Goal: Task Accomplishment & Management: Complete application form

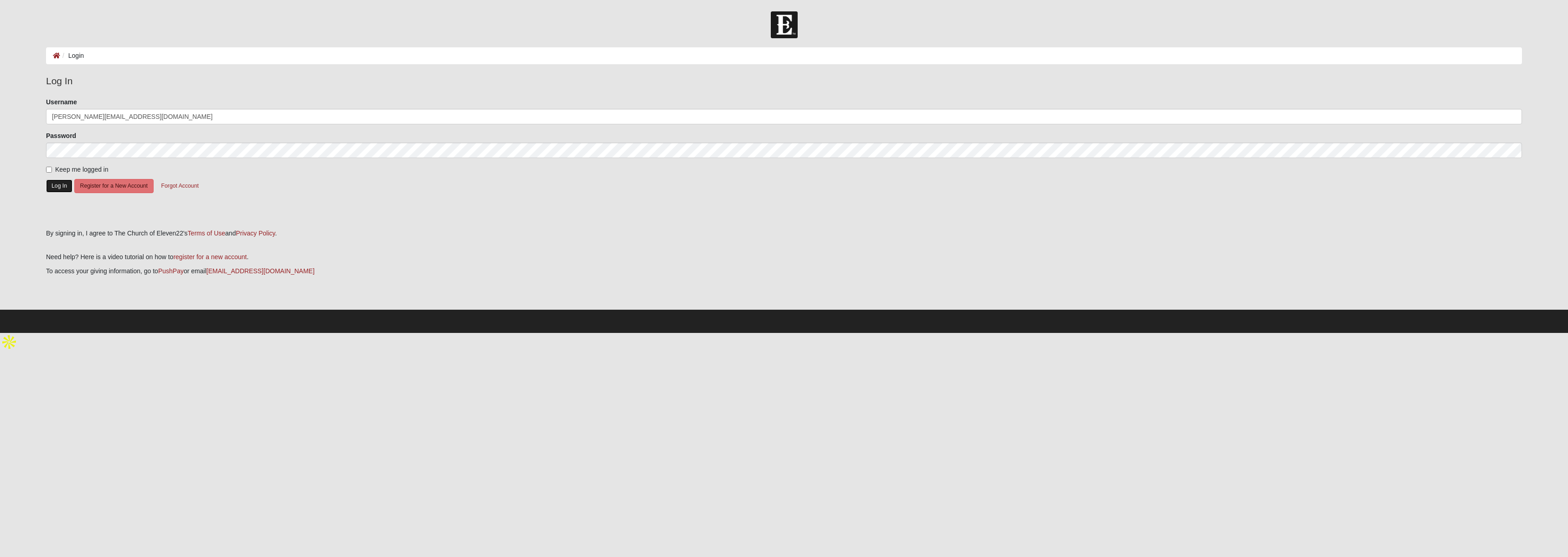
click at [57, 183] on button "Log In" at bounding box center [59, 186] width 26 height 13
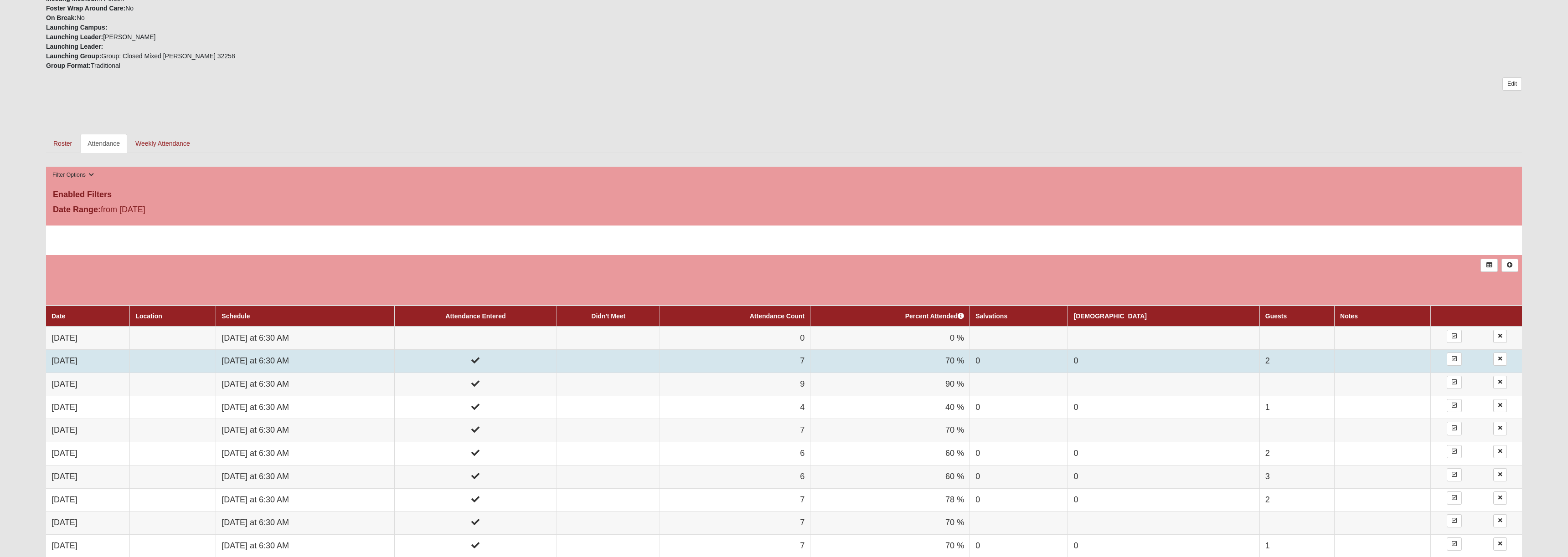
scroll to position [367, 0]
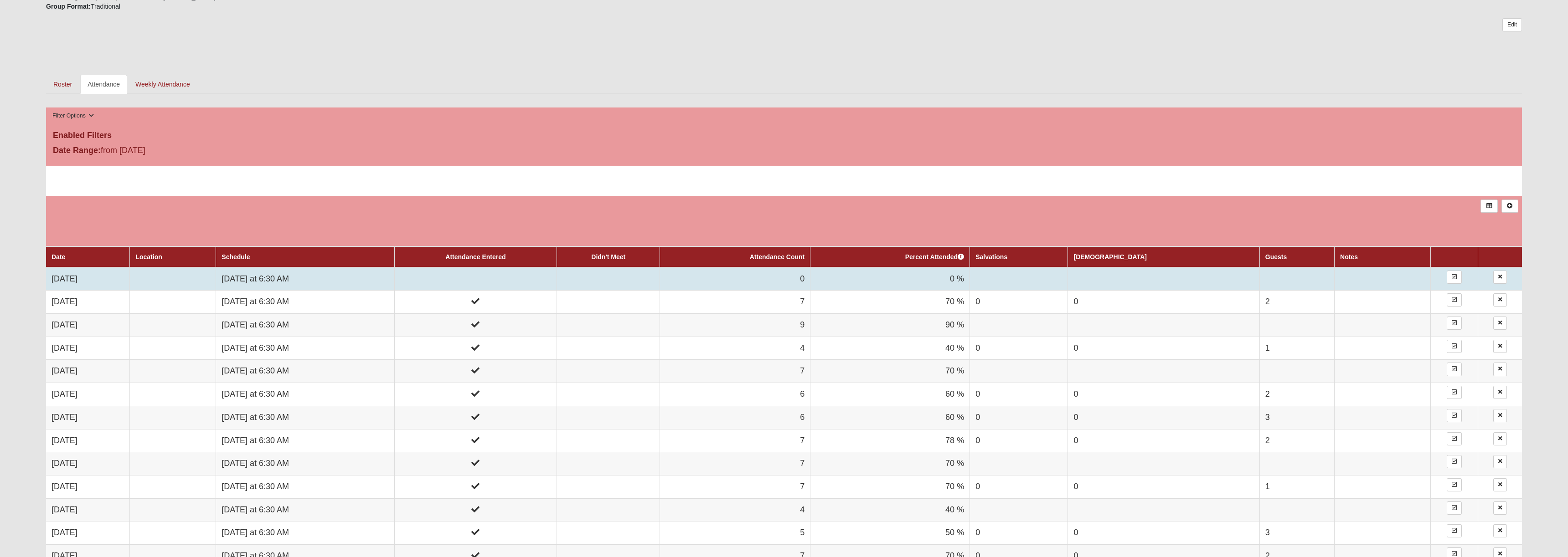
click at [542, 277] on td at bounding box center [476, 279] width 163 height 23
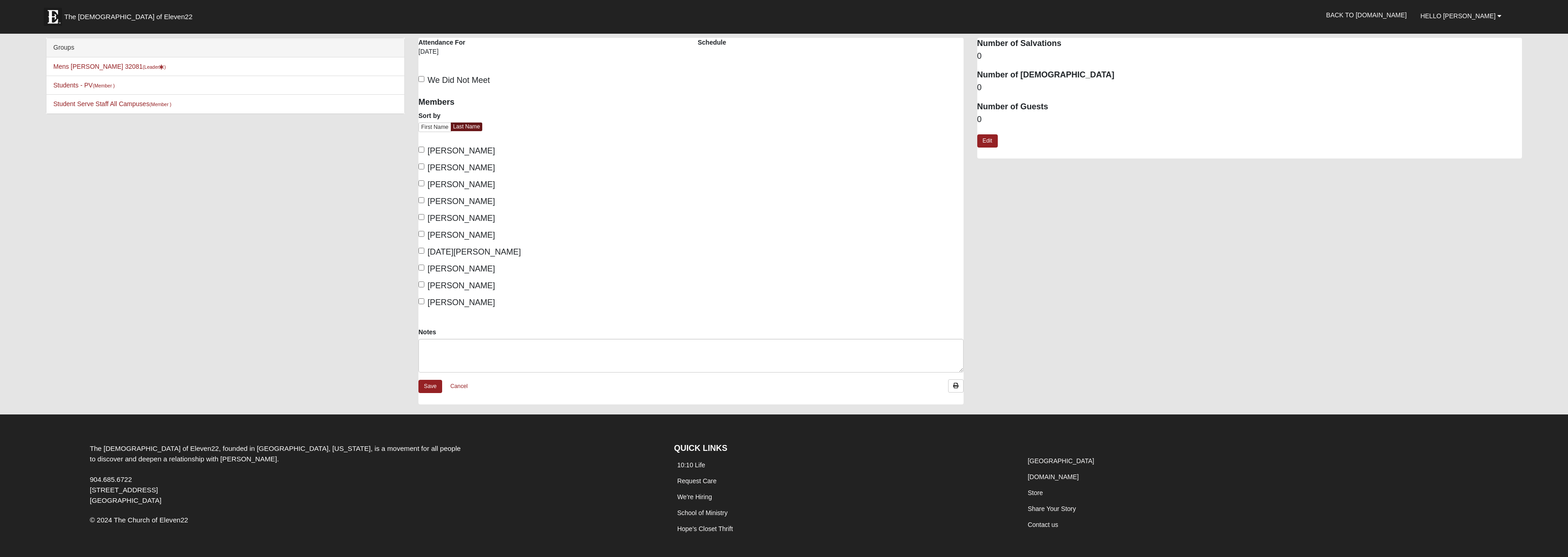
click at [452, 151] on span "[PERSON_NAME]" at bounding box center [461, 151] width 67 height 9
click at [424, 151] on input "Beringuel, Matthew" at bounding box center [421, 150] width 6 height 6
checkbox input "true"
drag, startPoint x: 457, startPoint y: 183, endPoint x: 457, endPoint y: 190, distance: 7.0
click at [457, 183] on span "Donohoe, Brian" at bounding box center [461, 184] width 67 height 9
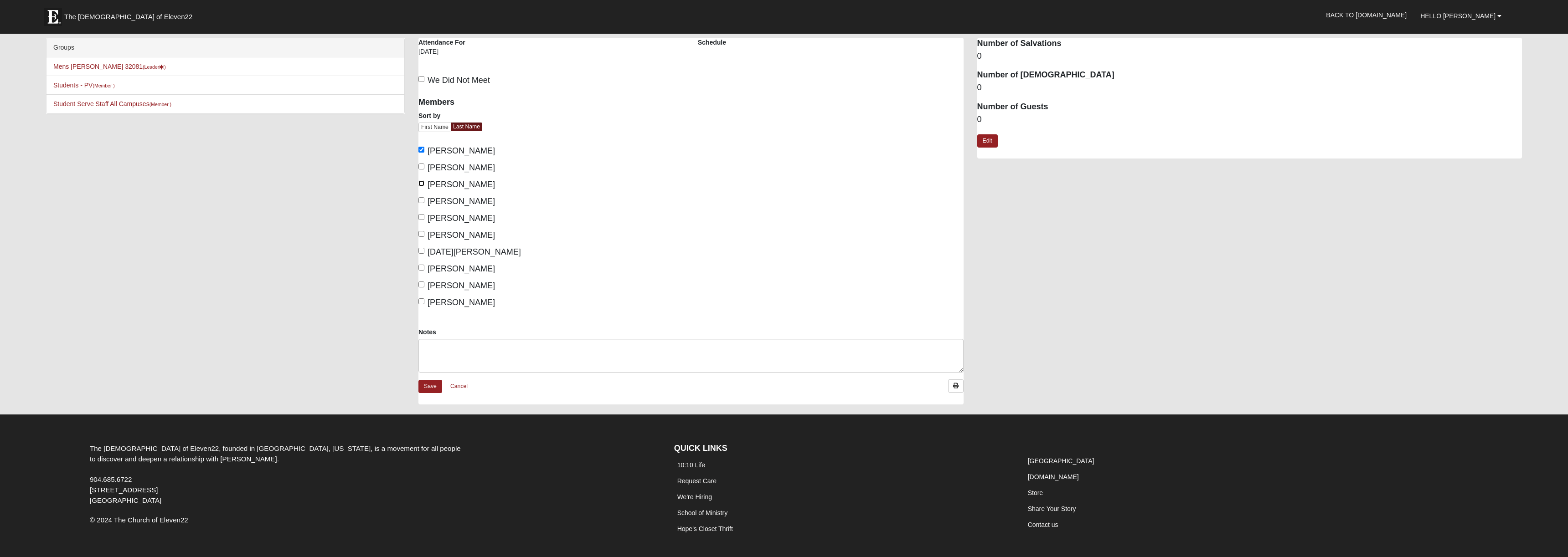
click at [424, 183] on input "Donohoe, Brian" at bounding box center [421, 183] width 6 height 6
checkbox input "true"
click at [456, 201] on span "Dudash, John" at bounding box center [461, 201] width 67 height 9
click at [424, 201] on input "Dudash, John" at bounding box center [421, 201] width 6 height 6
checkbox input "true"
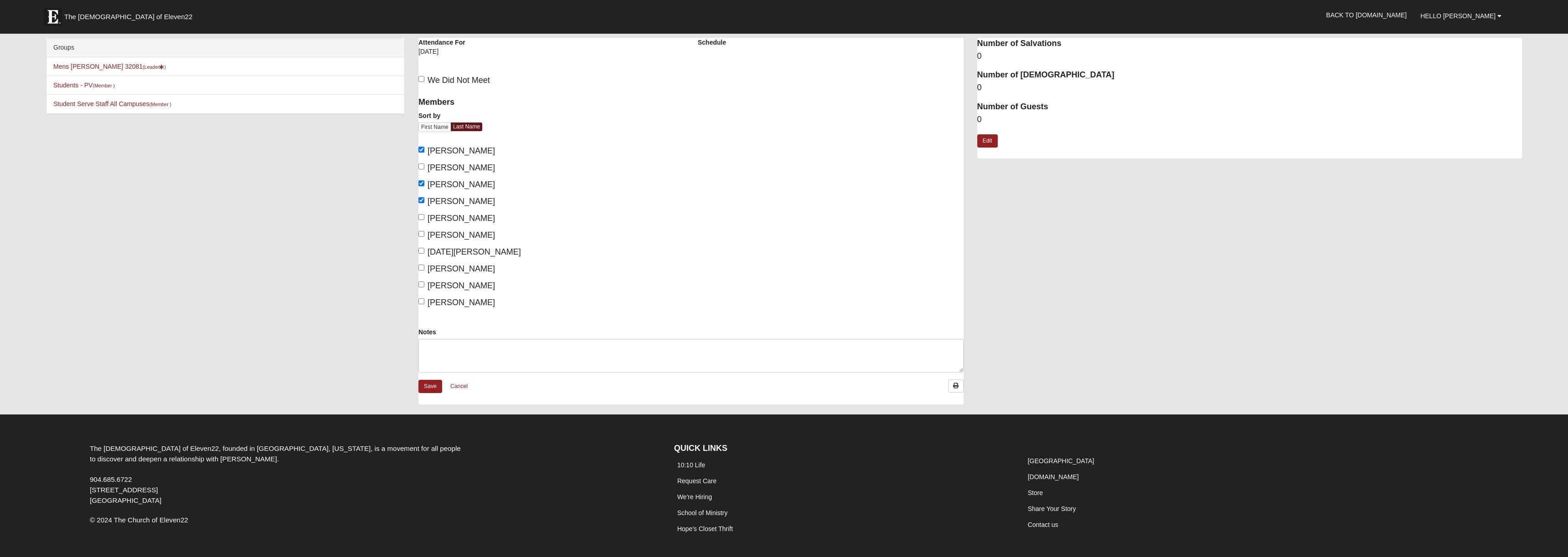
click at [452, 251] on span "Noel, Mike" at bounding box center [474, 252] width 93 height 9
click at [424, 251] on input "Noel, Mike" at bounding box center [421, 251] width 6 height 6
checkbox input "true"
click at [450, 269] on span "Smith, Blake" at bounding box center [461, 268] width 67 height 9
click at [424, 269] on input "Smith, Blake" at bounding box center [421, 268] width 6 height 6
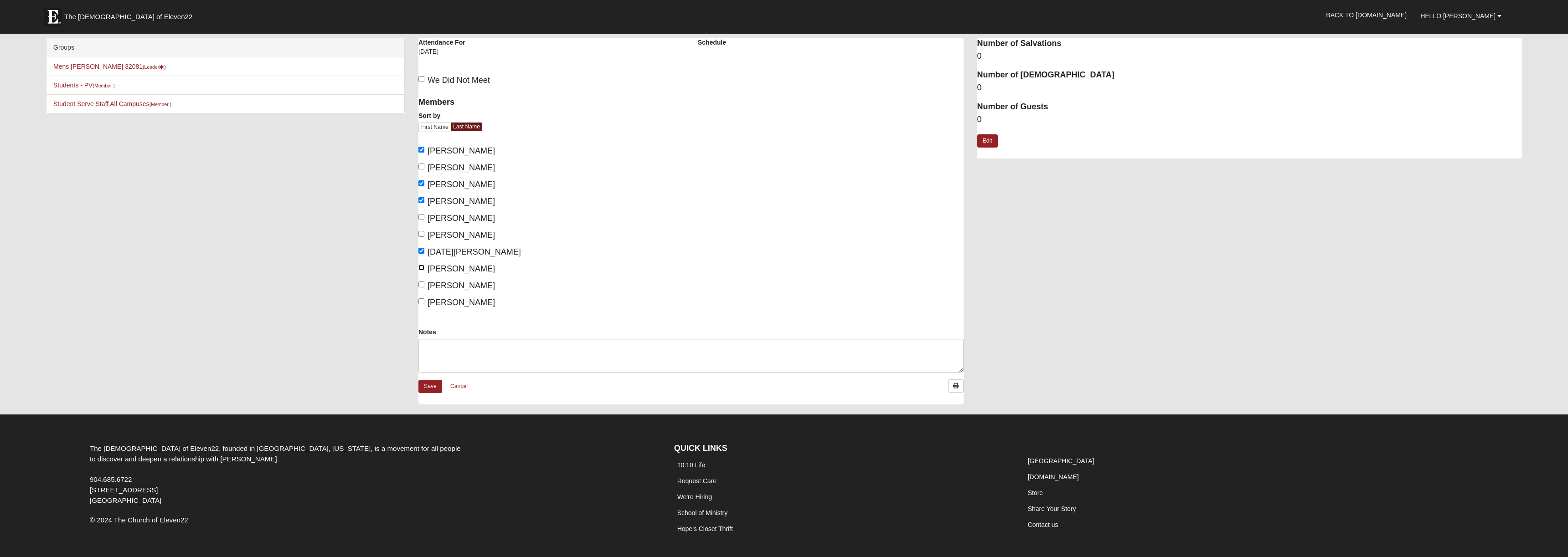
checkbox input "true"
click at [994, 140] on link "Edit" at bounding box center [988, 141] width 21 height 13
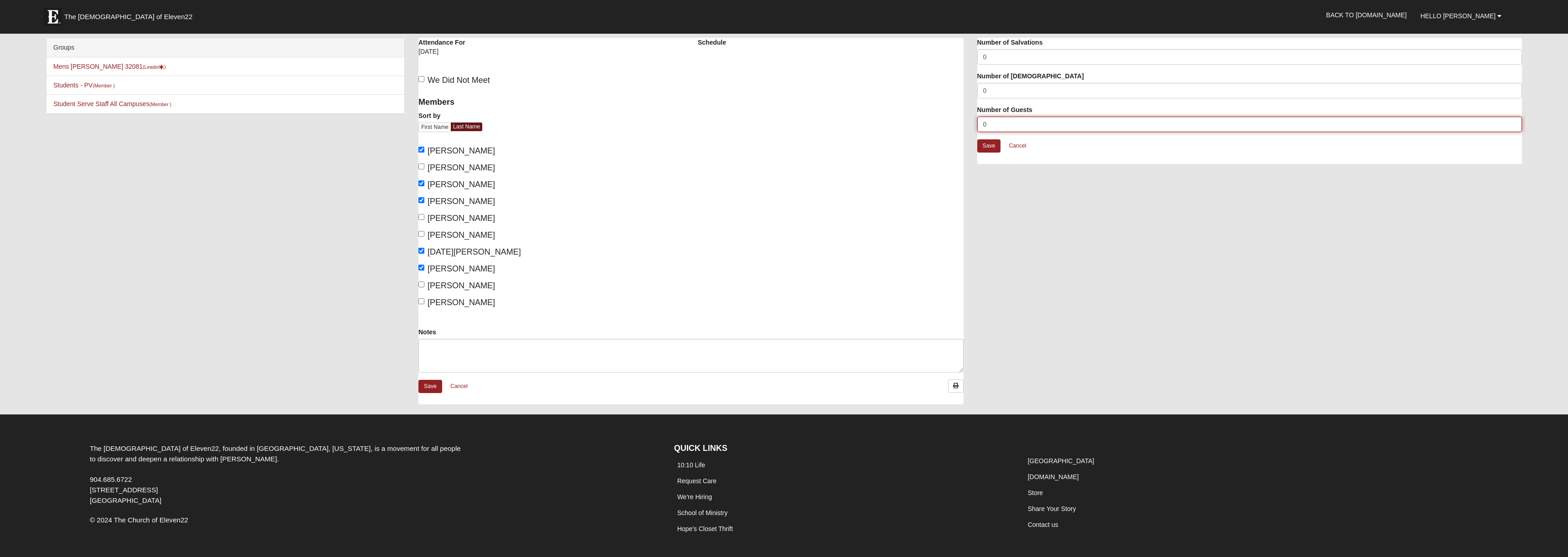
drag, startPoint x: 1004, startPoint y: 130, endPoint x: 982, endPoint y: 123, distance: 23.1
click at [982, 123] on input "0" at bounding box center [1249, 124] width 545 height 16
type input "2"
click at [997, 143] on link "Save" at bounding box center [989, 146] width 24 height 13
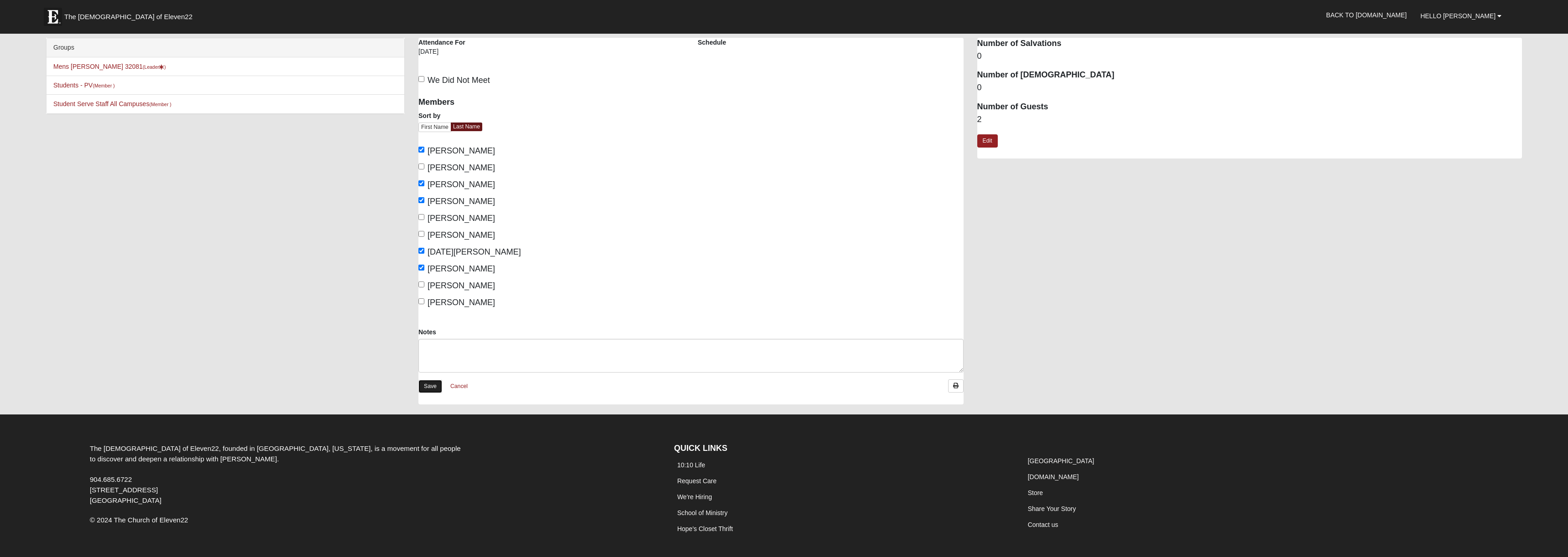
click at [431, 387] on link "Save" at bounding box center [430, 387] width 24 height 13
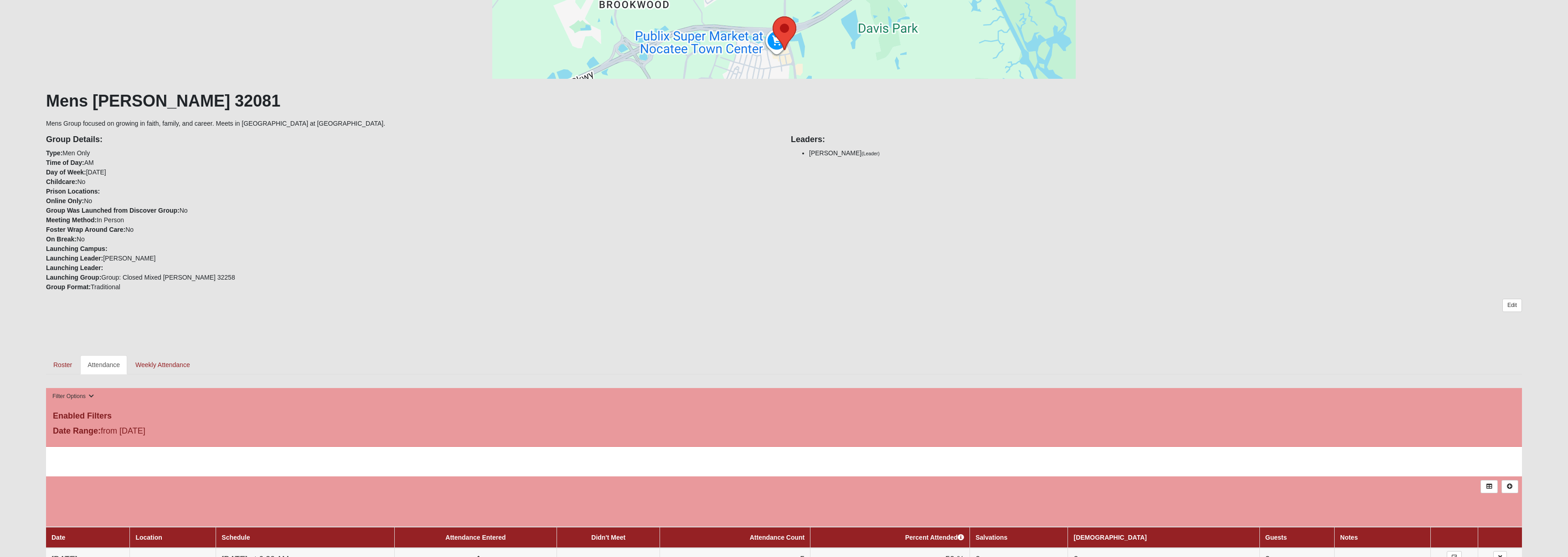
scroll to position [179, 0]
